Goal: Transaction & Acquisition: Purchase product/service

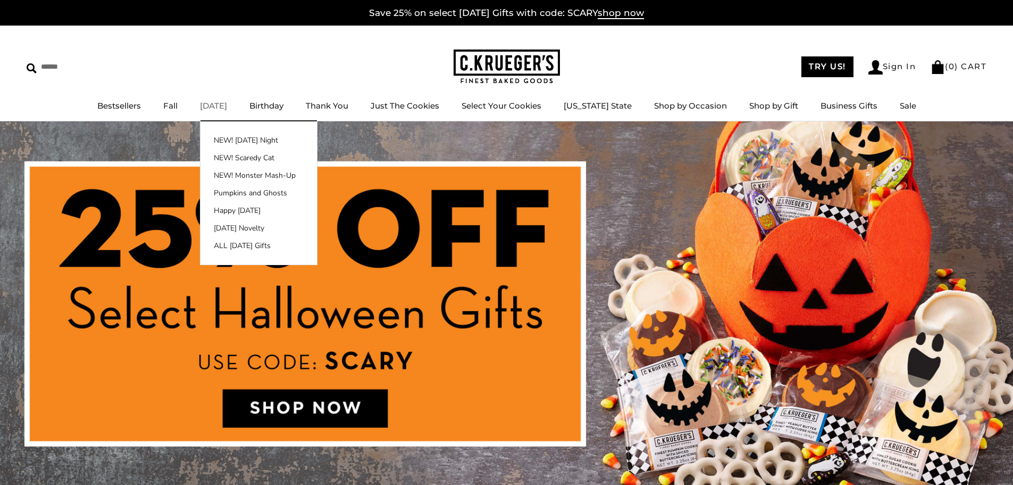
click at [219, 104] on link "[DATE]" at bounding box center [213, 106] width 27 height 10
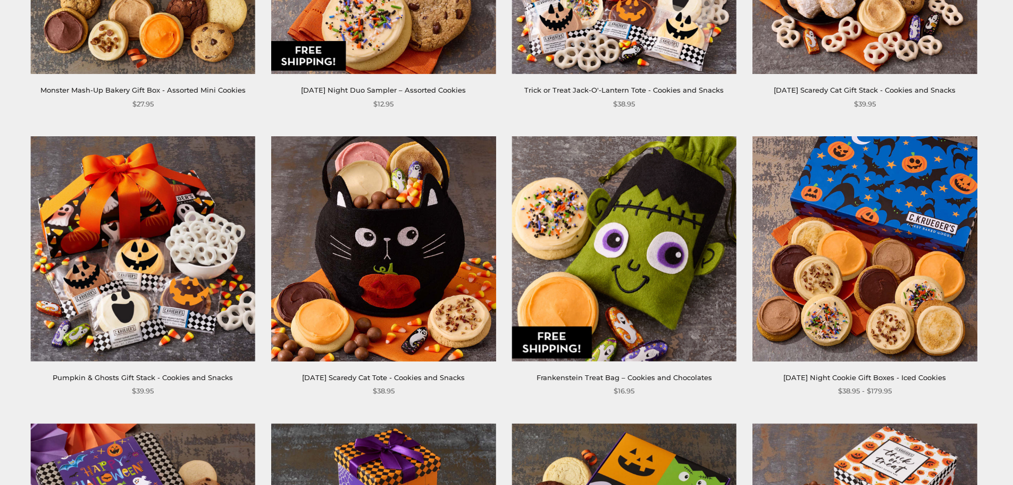
scroll to position [1224, 0]
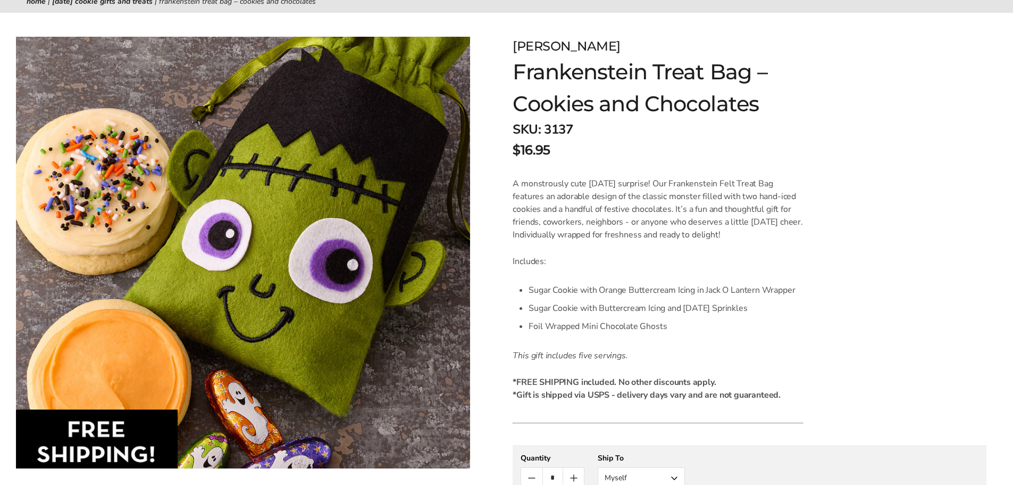
scroll to position [106, 0]
